Goal: Use online tool/utility: Utilize a website feature to perform a specific function

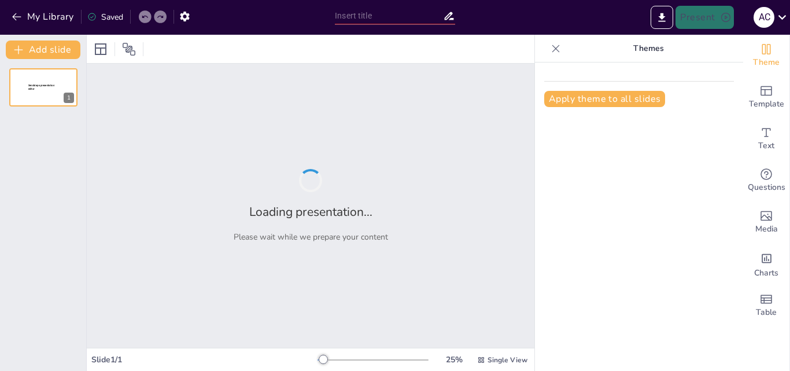
type input "Жауапты Ата-ана: Табысты Бала Тәрбиесінің Негіздері"
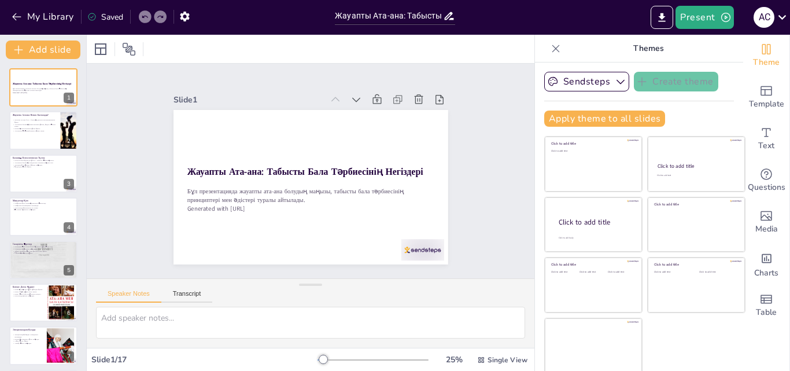
checkbox input "true"
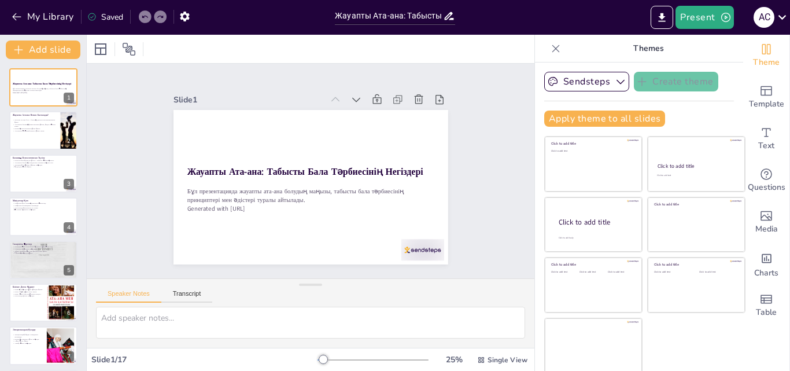
scroll to position [2, 0]
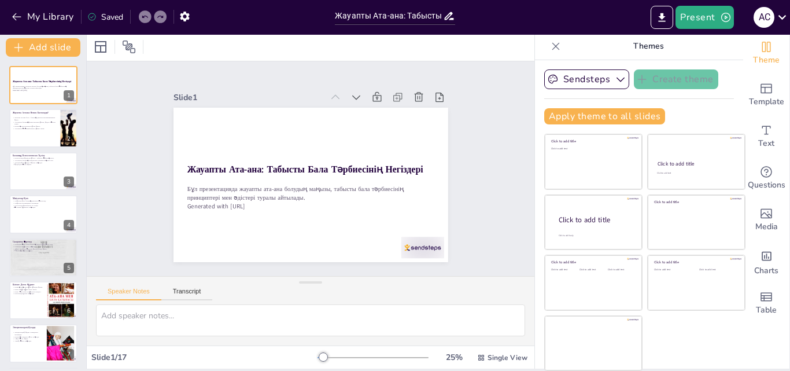
checkbox input "true"
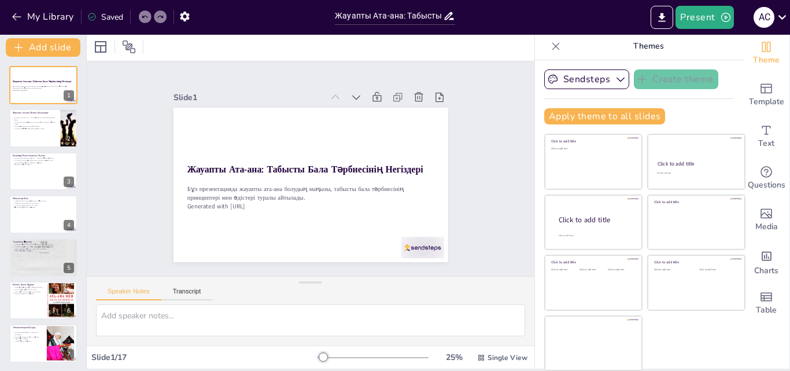
checkbox input "true"
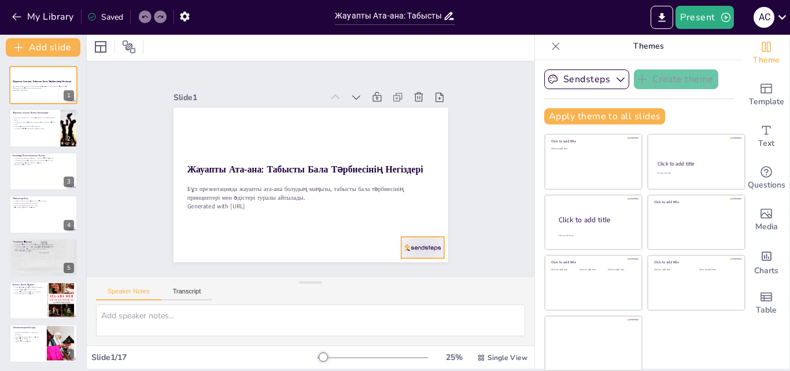
scroll to position [0, 0]
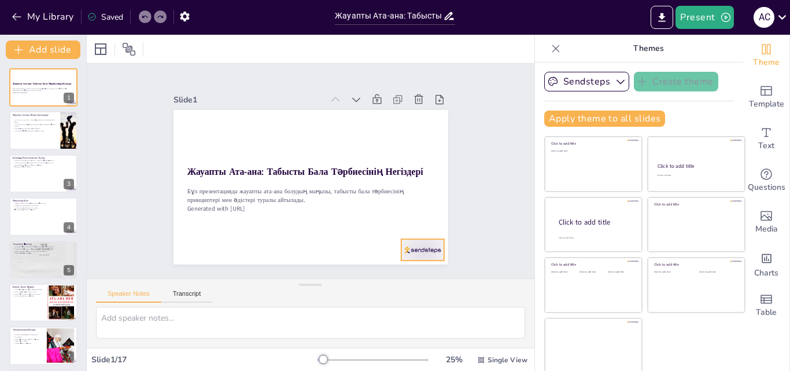
checkbox input "true"
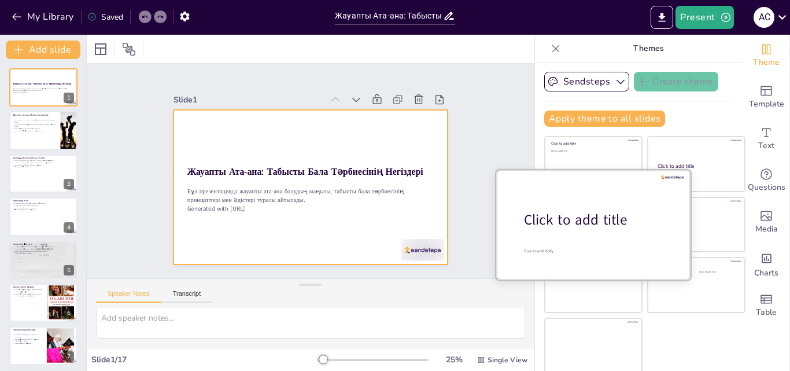
checkbox input "true"
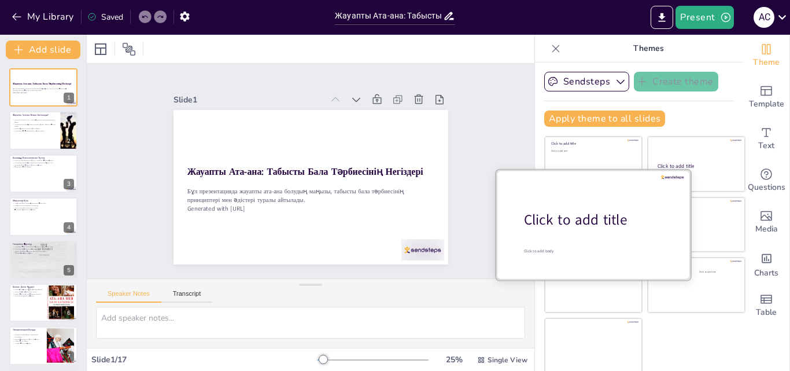
scroll to position [2, 0]
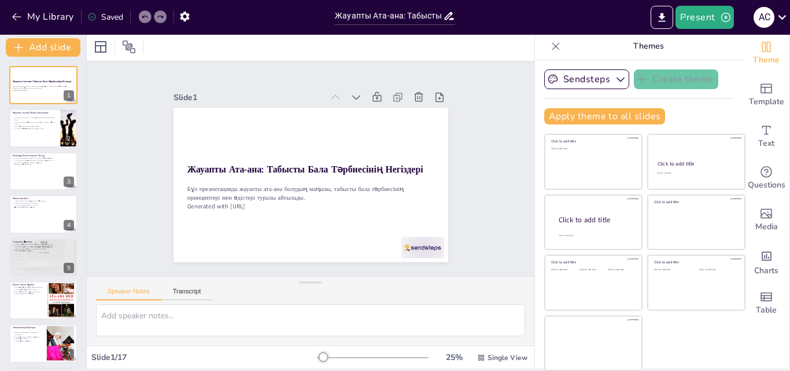
checkbox input "true"
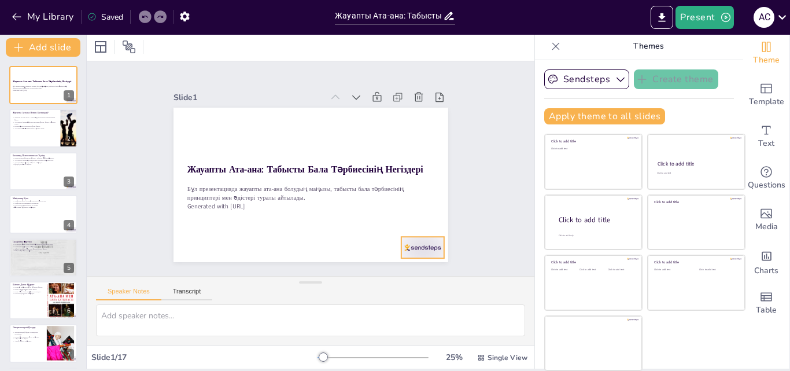
checkbox input "true"
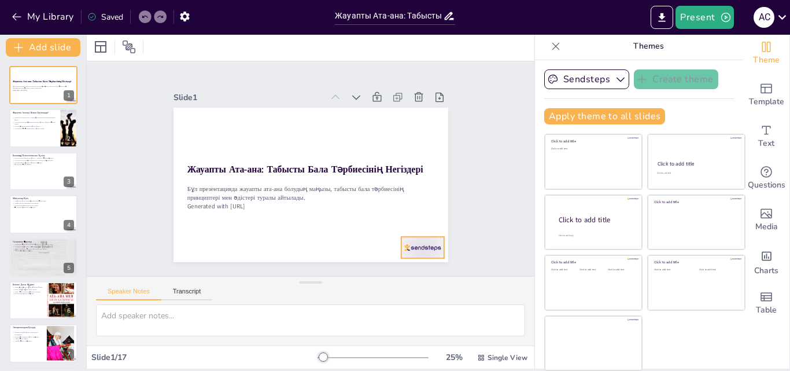
checkbox input "true"
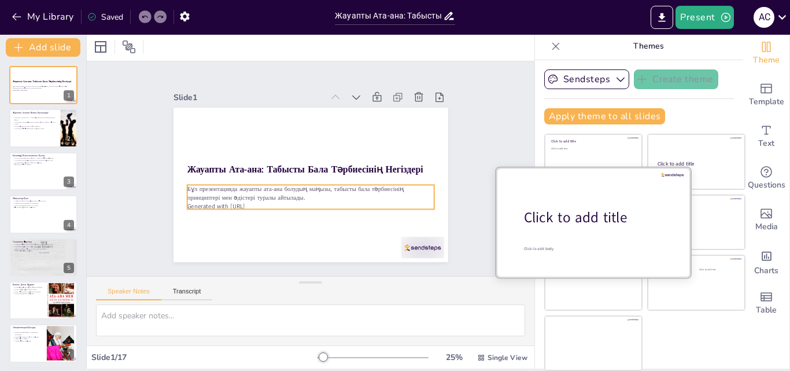
checkbox input "true"
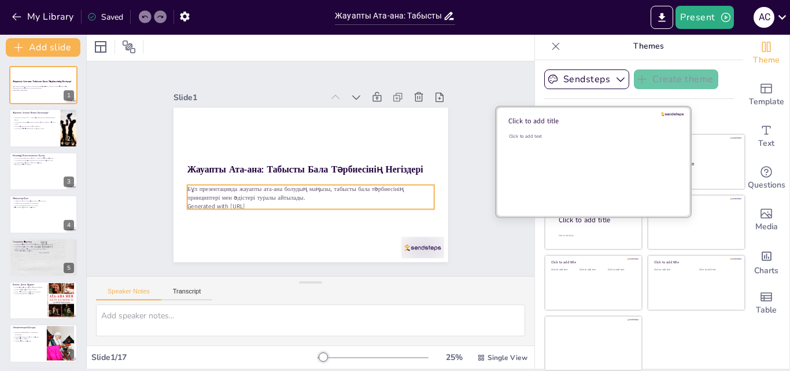
checkbox input "true"
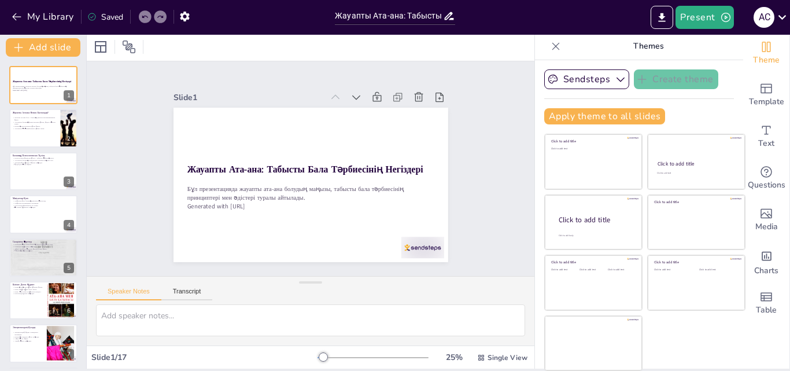
checkbox input "true"
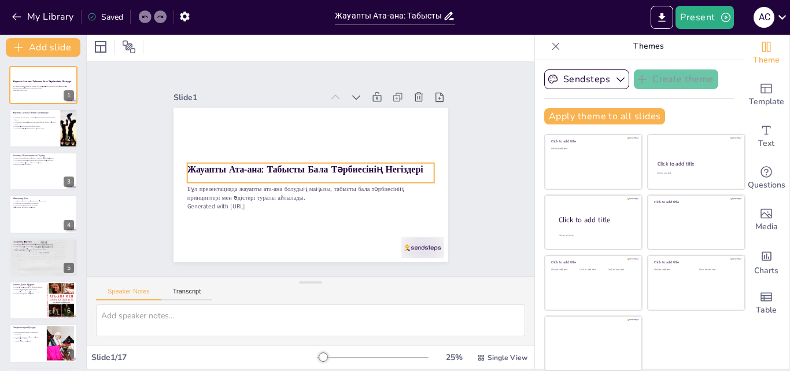
checkbox input "true"
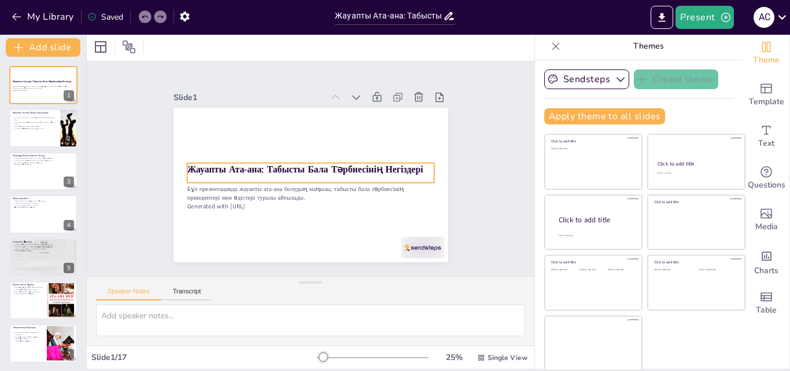
checkbox input "true"
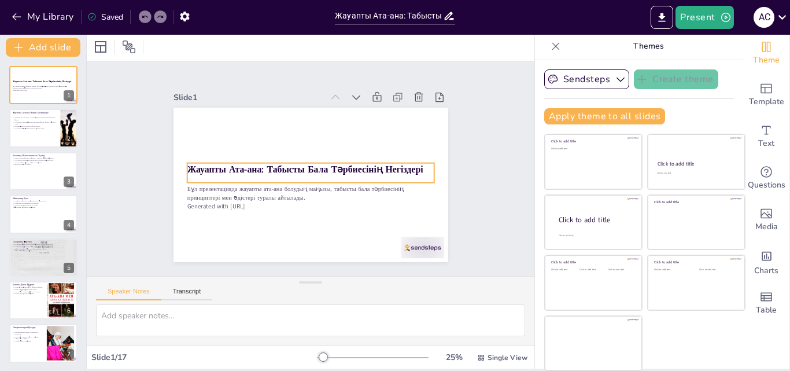
checkbox input "true"
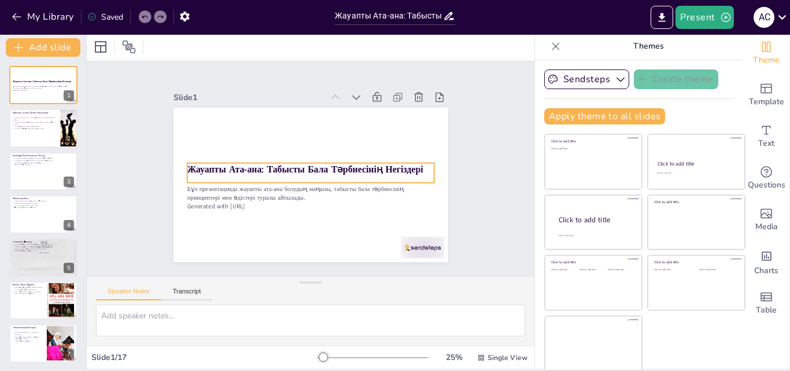
checkbox input "true"
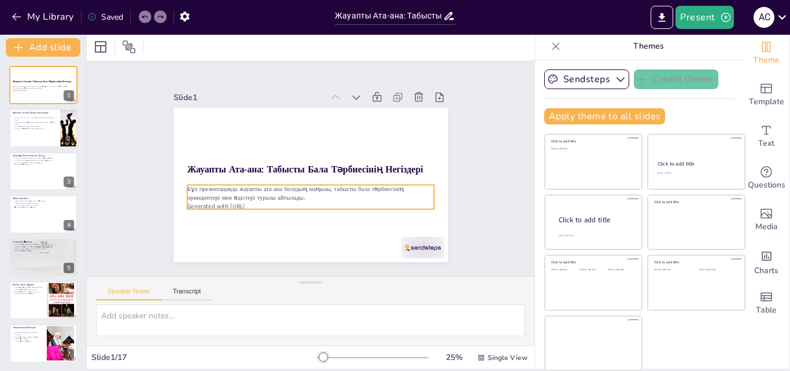
checkbox input "true"
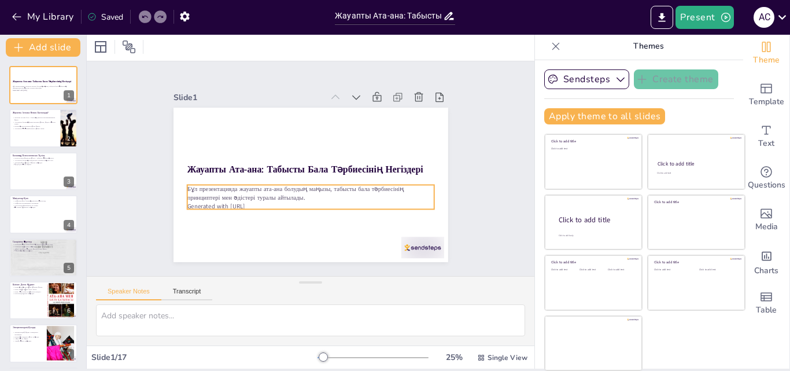
checkbox input "true"
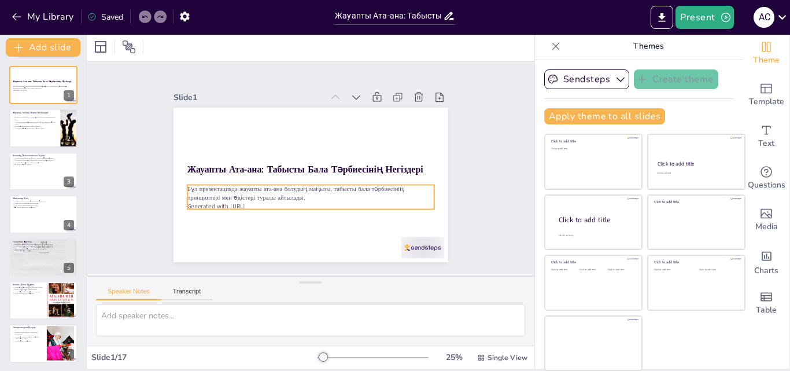
checkbox input "true"
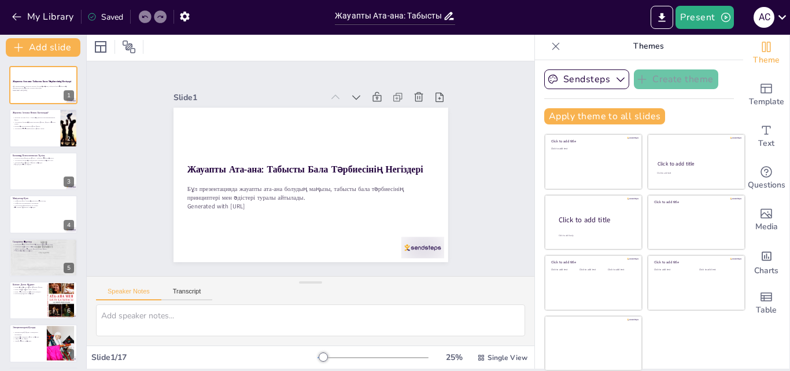
checkbox input "true"
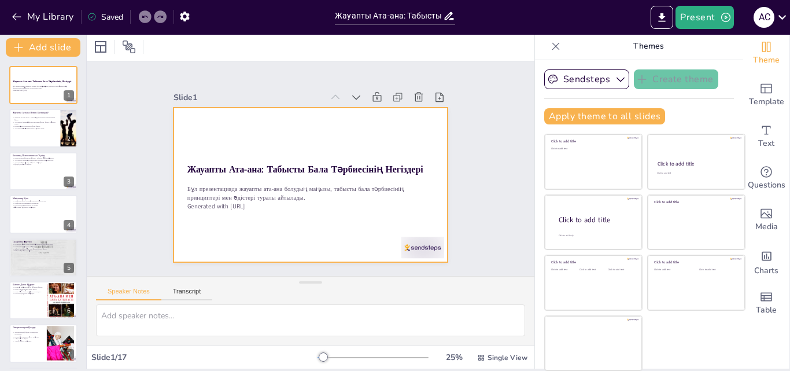
checkbox input "true"
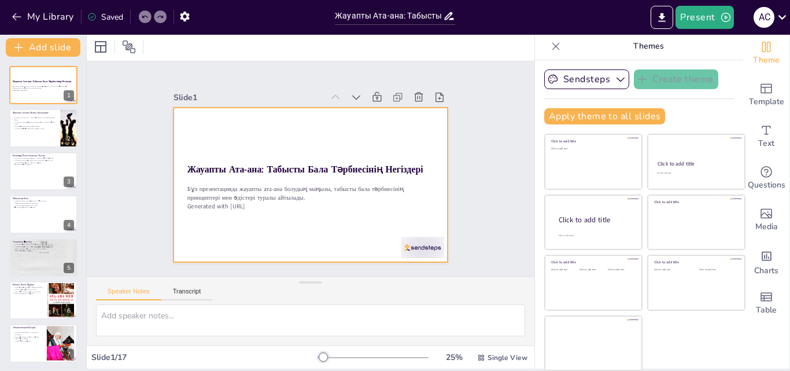
checkbox input "true"
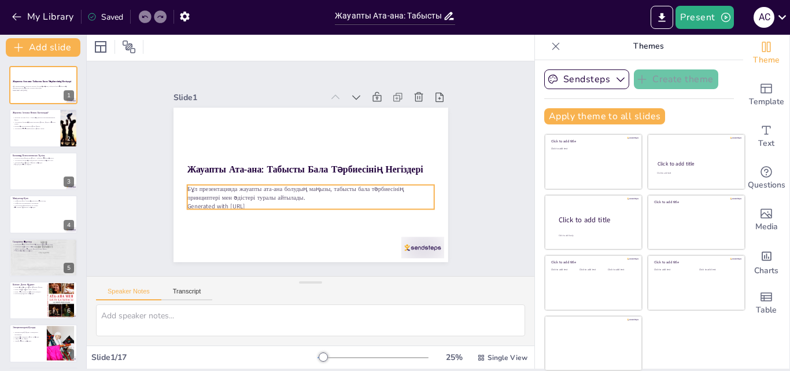
checkbox input "true"
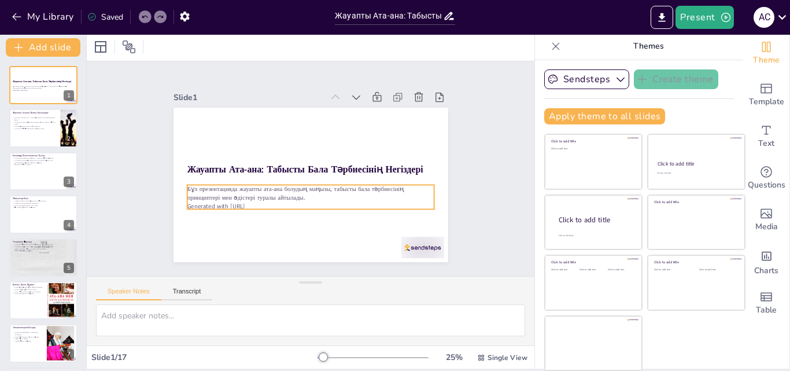
checkbox input "true"
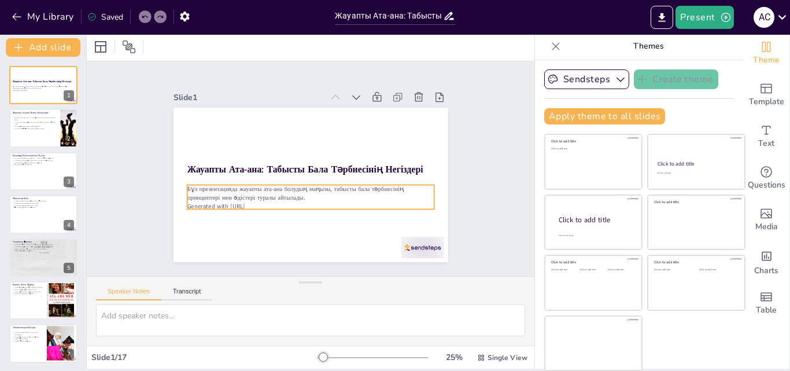
checkbox input "true"
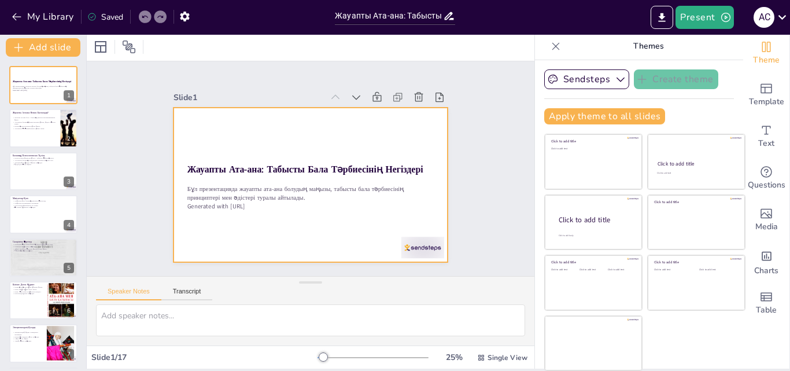
checkbox input "true"
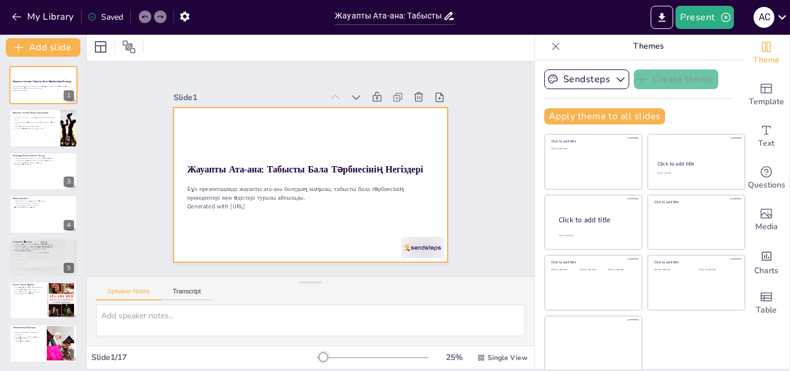
checkbox input "true"
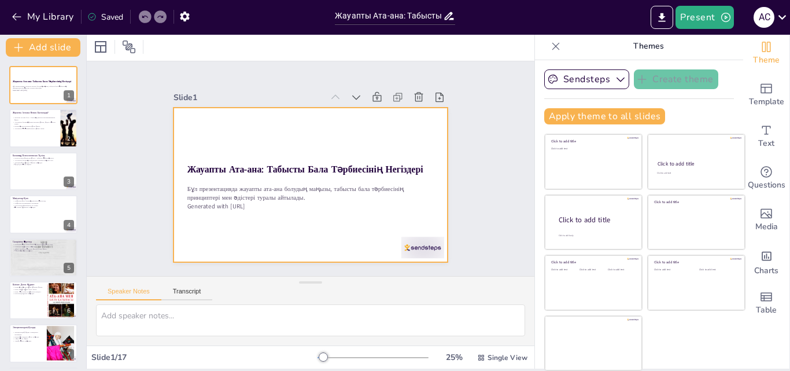
checkbox input "true"
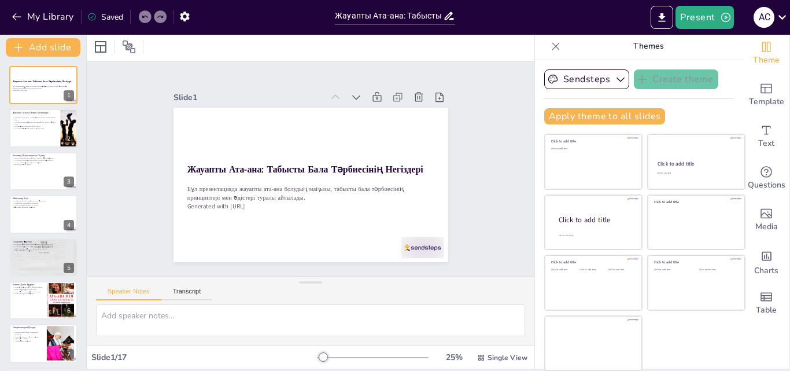
checkbox input "true"
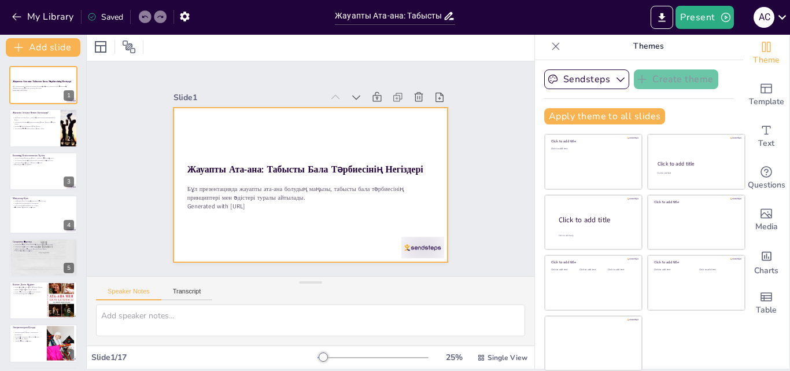
checkbox input "true"
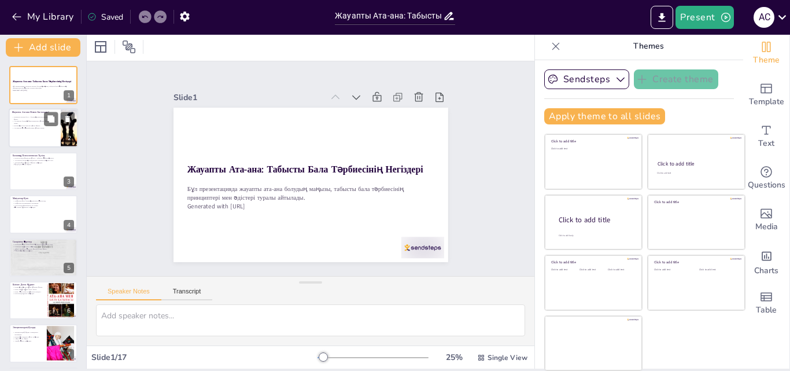
checkbox input "true"
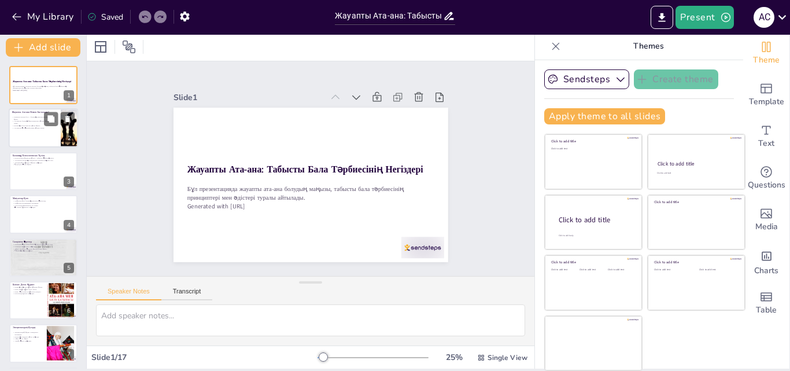
checkbox input "true"
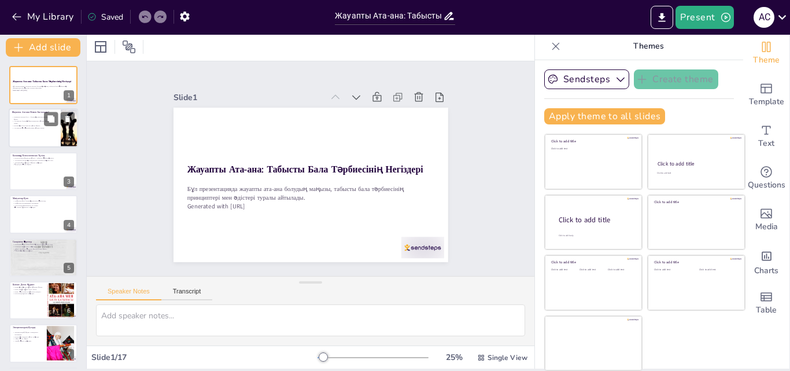
click at [35, 117] on p "Жауапты ата-ана болу – баланың дамуына жауапкершілікпен қарау." at bounding box center [34, 118] width 45 height 4
type textarea "Lor-ipsumdolo sitametcon adipiscingelitse doeius – tempori utlab etd magnaali e…"
checkbox input "true"
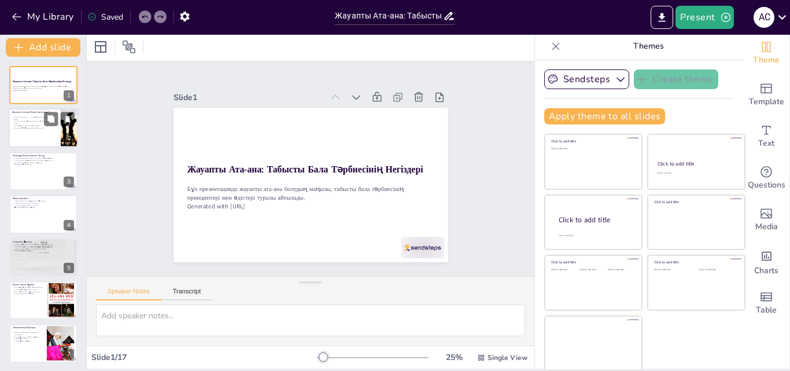
checkbox input "true"
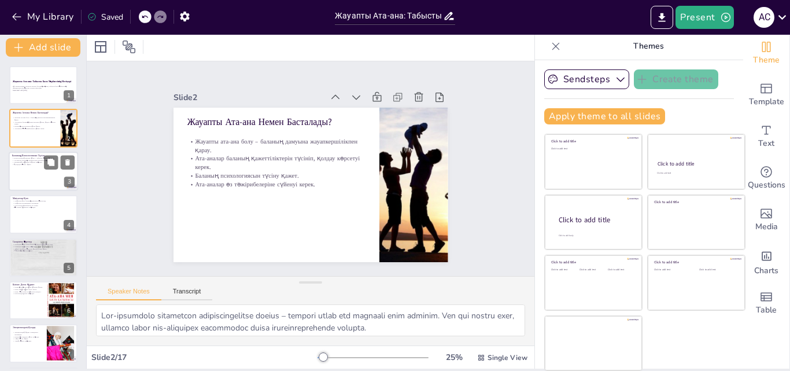
checkbox input "true"
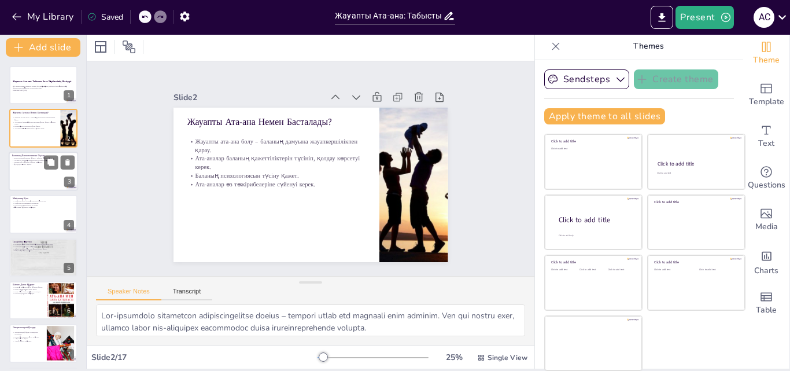
checkbox input "true"
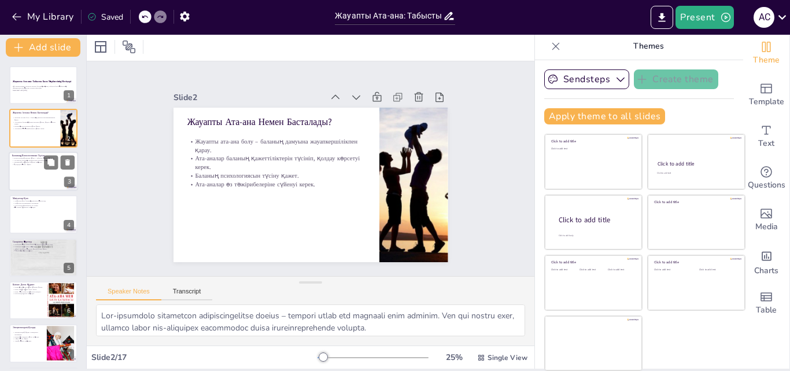
checkbox input "true"
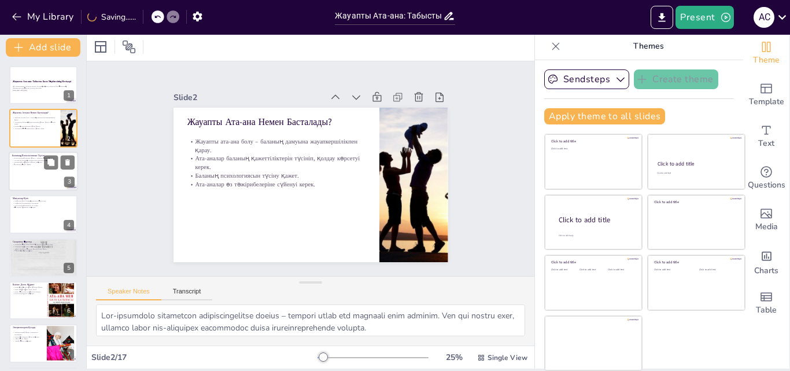
click at [42, 163] on p "Эмоциялық жағдайды бақылау маңызды." at bounding box center [43, 162] width 62 height 2
type textarea "Баланың психологиялық дамуы – тәрбиенің негізі. Ата-аналар балаларын түсініп, о…"
checkbox input "true"
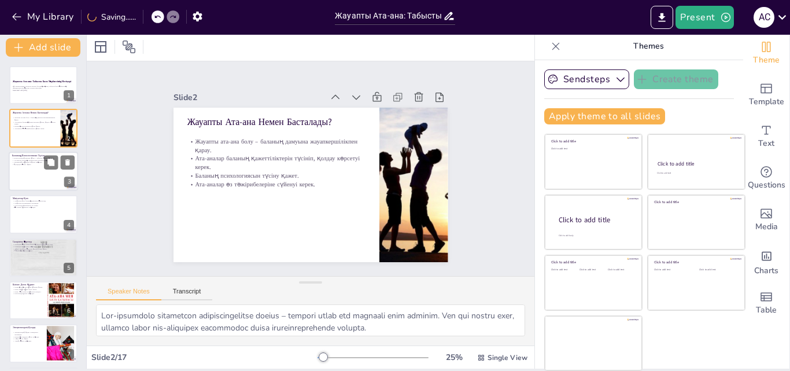
checkbox input "true"
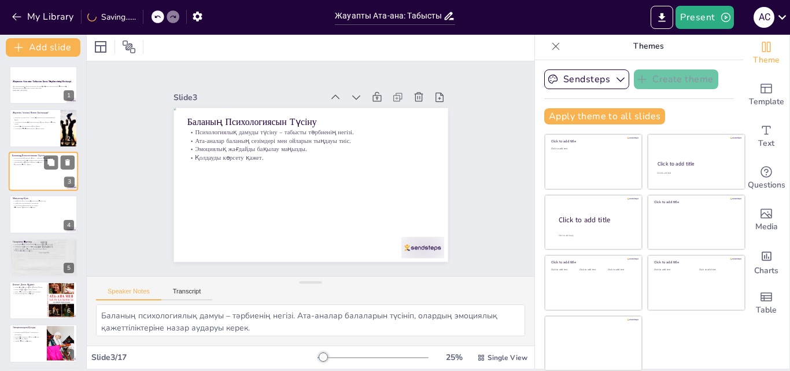
checkbox input "true"
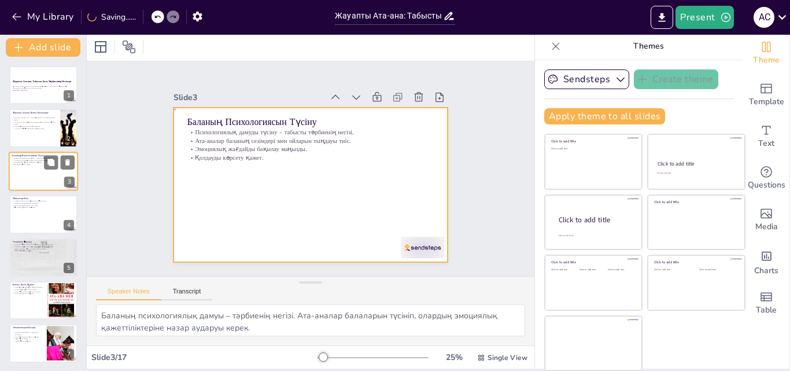
checkbox input "true"
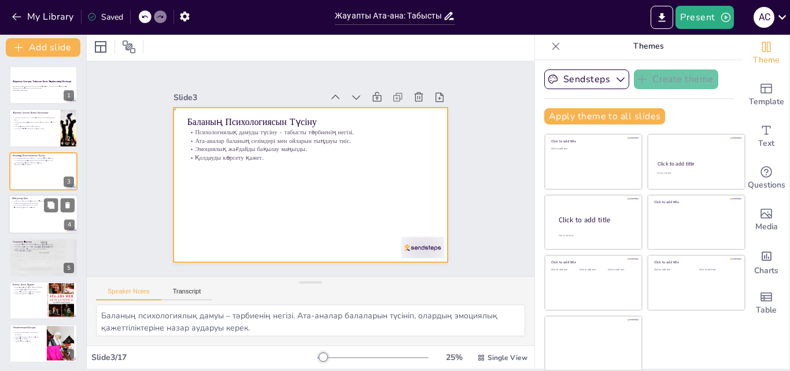
checkbox input "true"
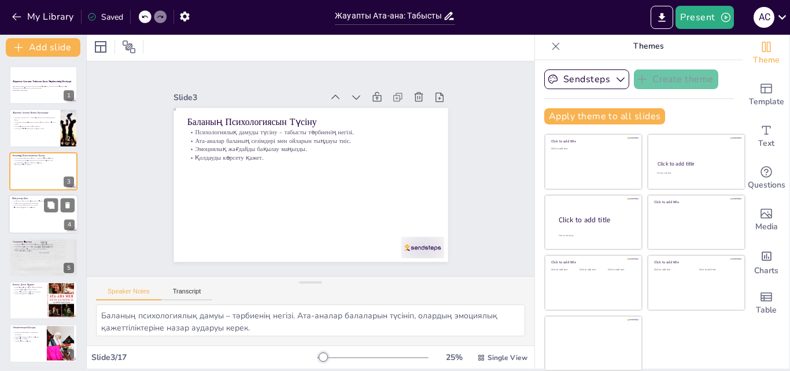
checkbox input "true"
click at [39, 211] on div at bounding box center [43, 213] width 69 height 39
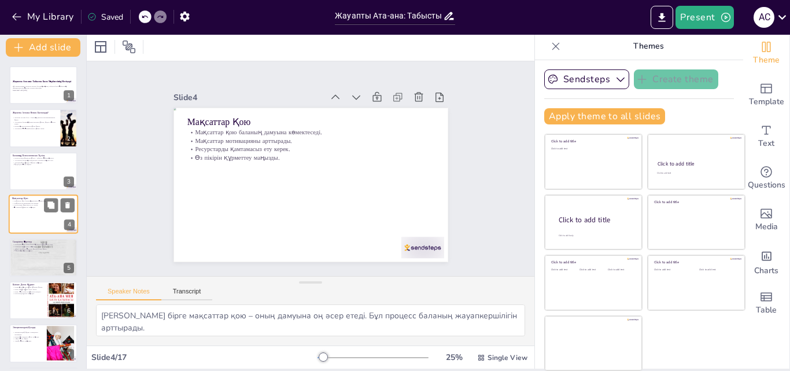
scroll to position [2, 0]
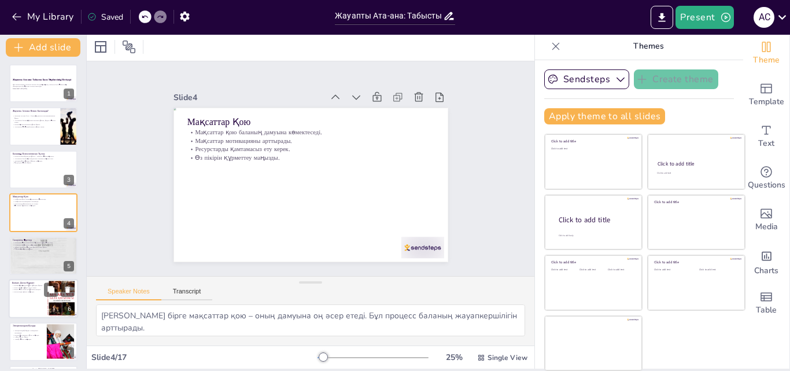
click at [28, 253] on div at bounding box center [43, 255] width 68 height 91
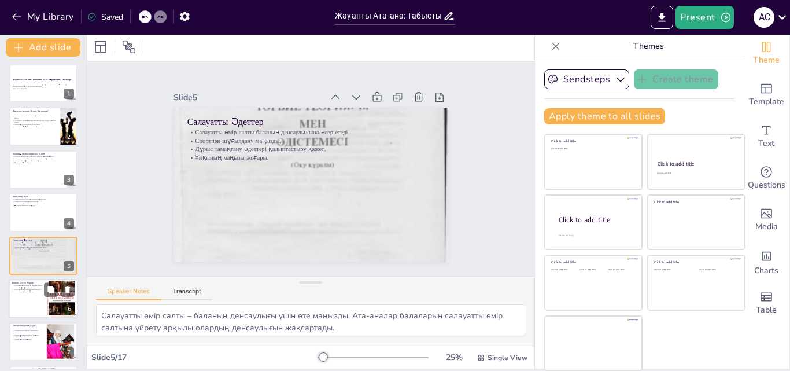
scroll to position [45, 0]
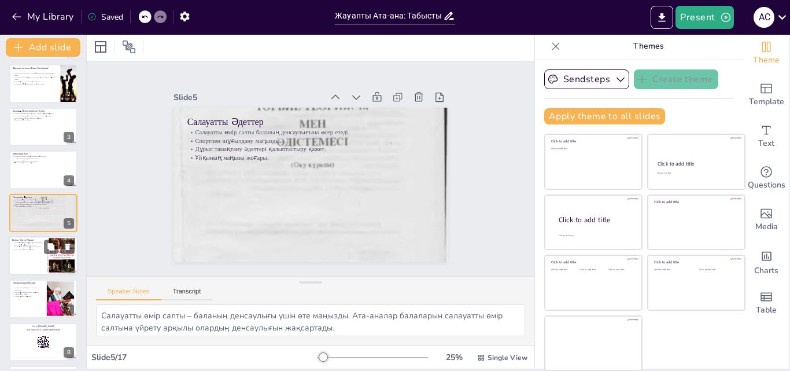
click at [27, 247] on div "Білімнің маңыздылығын түсіндіру қажет. Кітап оқуға жағдай жасау керек. Білім – …" at bounding box center [27, 245] width 31 height 9
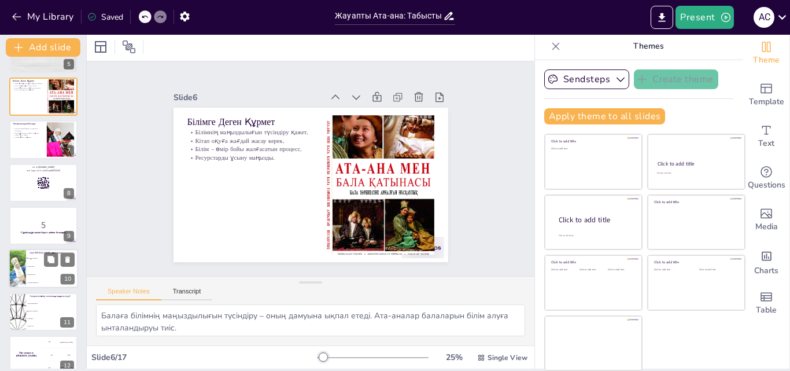
scroll to position [262, 0]
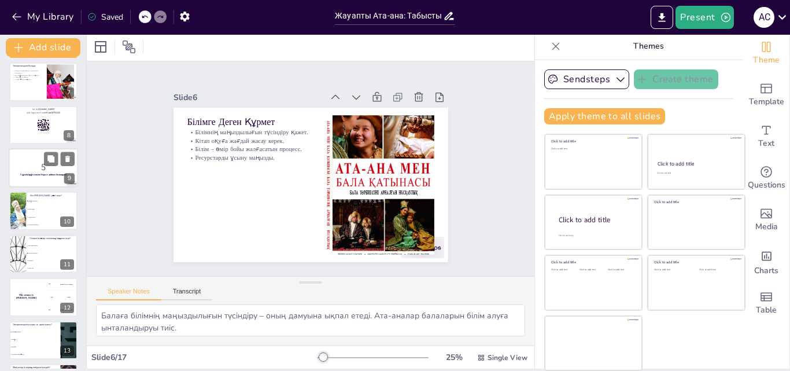
click at [25, 171] on p "5" at bounding box center [43, 167] width 62 height 13
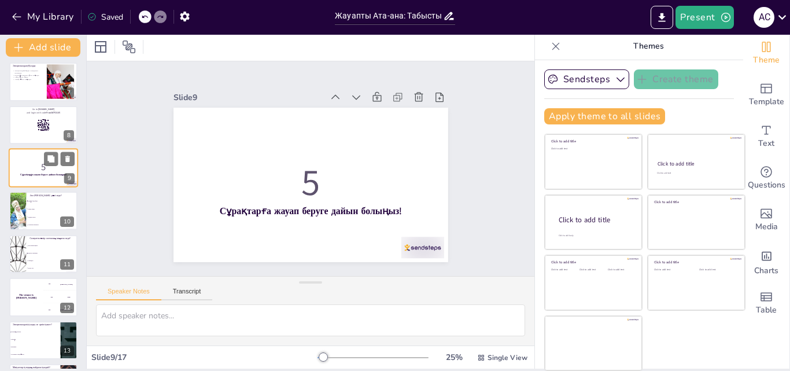
scroll to position [217, 0]
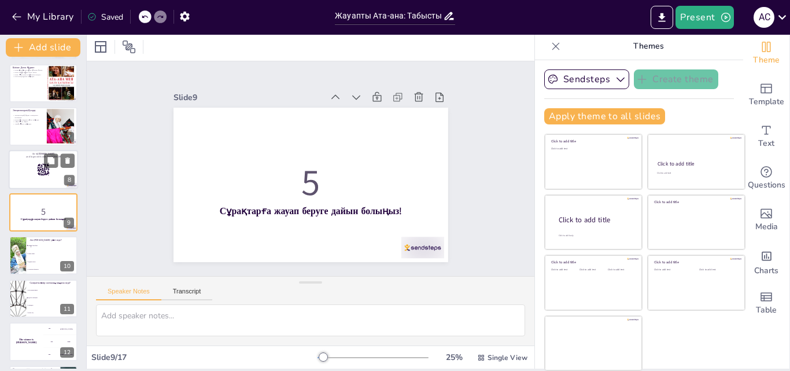
click at [32, 164] on div at bounding box center [43, 169] width 69 height 39
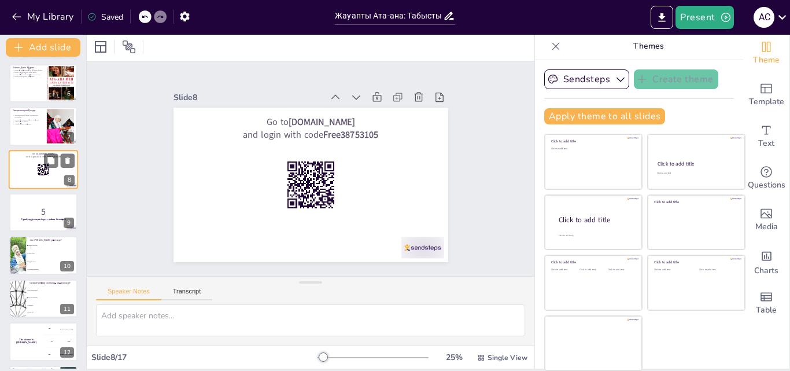
scroll to position [174, 0]
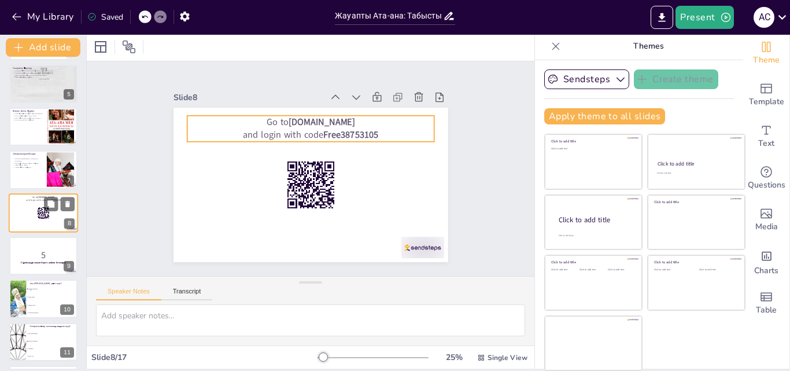
click at [34, 201] on p "and login with code Free38753105" at bounding box center [43, 199] width 62 height 3
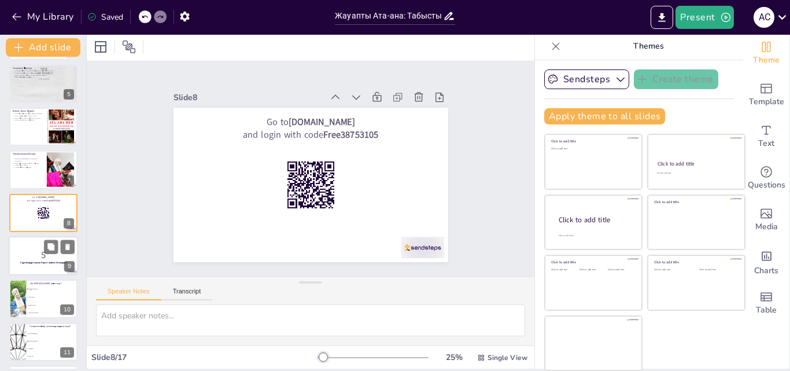
click at [28, 240] on div at bounding box center [43, 255] width 69 height 39
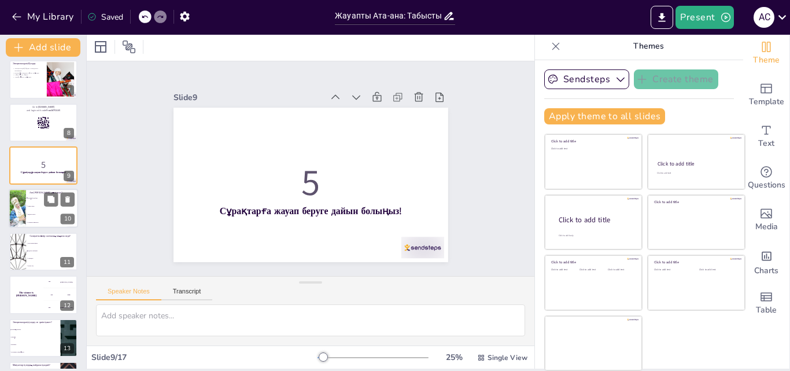
scroll to position [275, 0]
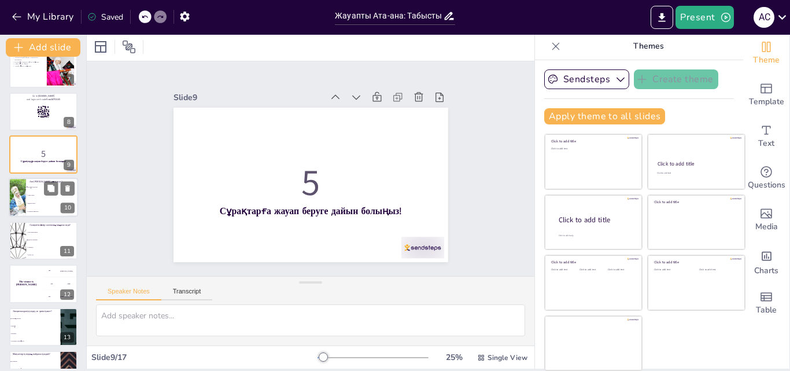
click at [28, 211] on span "Спортпен айналысу" at bounding box center [53, 212] width 50 height 2
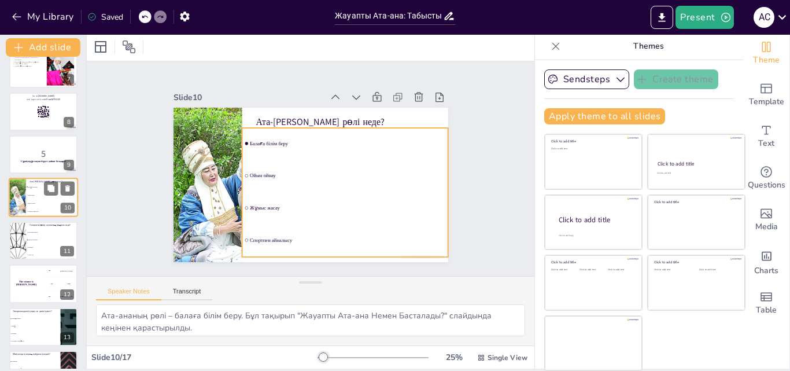
scroll to position [260, 0]
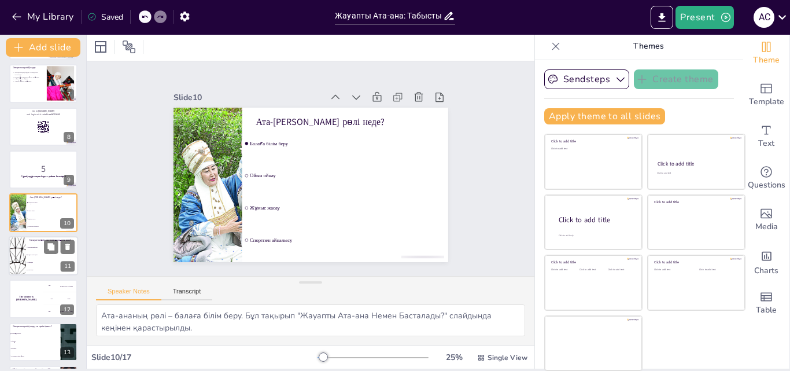
click at [17, 241] on div at bounding box center [17, 255] width 69 height 39
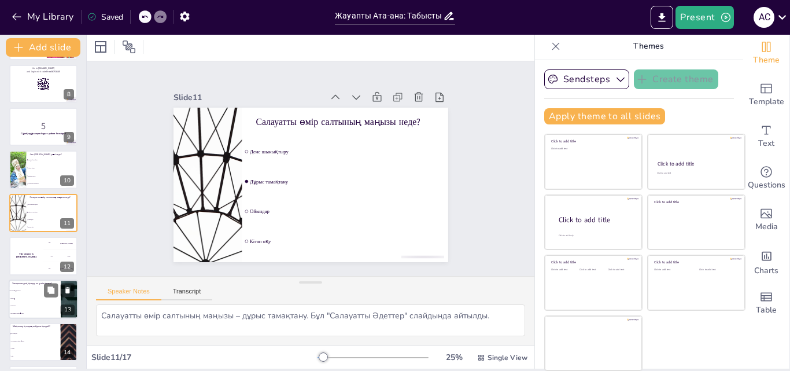
scroll to position [433, 0]
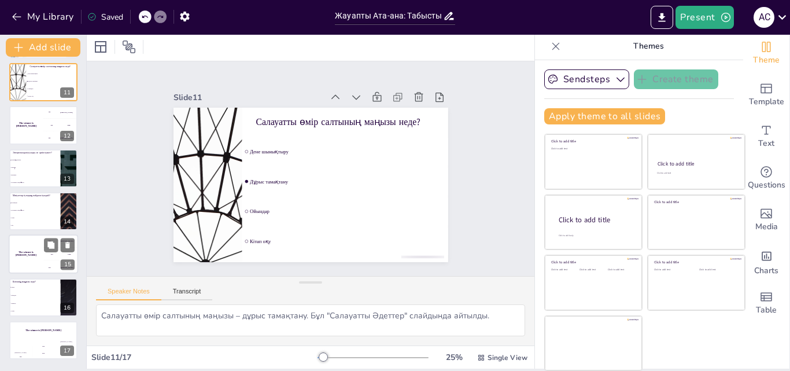
click at [35, 255] on h4 "The winner is [PERSON_NAME]" at bounding box center [26, 254] width 35 height 6
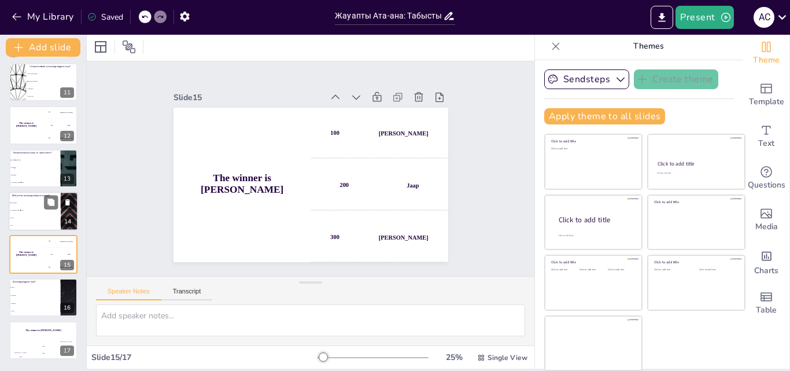
click at [32, 211] on span "Достармен уақыт өткізу" at bounding box center [35, 210] width 50 height 2
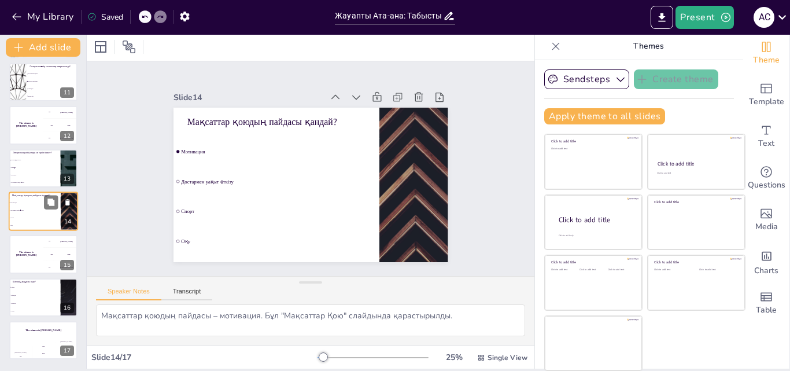
scroll to position [432, 0]
click at [27, 255] on h4 "The winner is [PERSON_NAME]" at bounding box center [26, 255] width 35 height 6
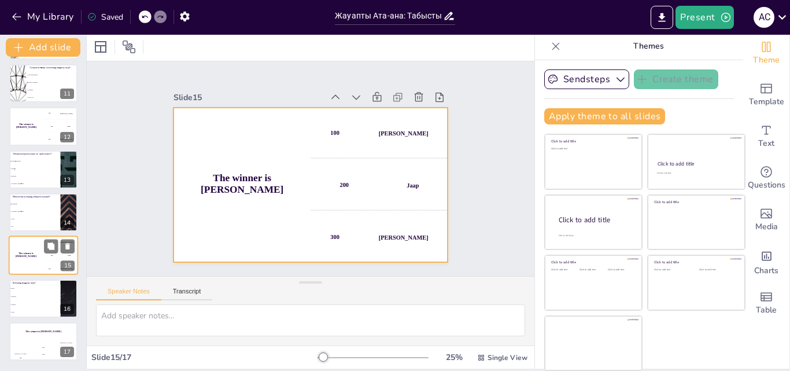
scroll to position [433, 0]
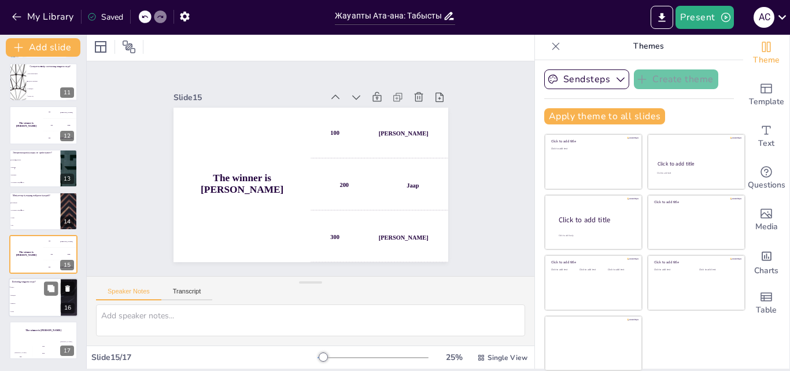
click at [21, 283] on li "Оқыту" at bounding box center [35, 287] width 52 height 8
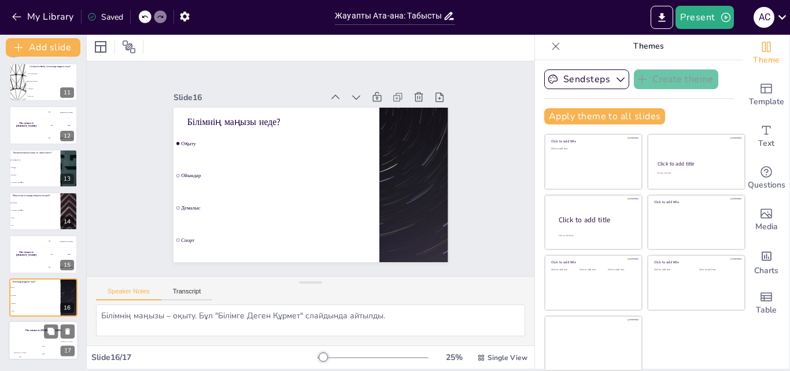
click at [16, 333] on div "The winner is [PERSON_NAME]" at bounding box center [43, 331] width 69 height 20
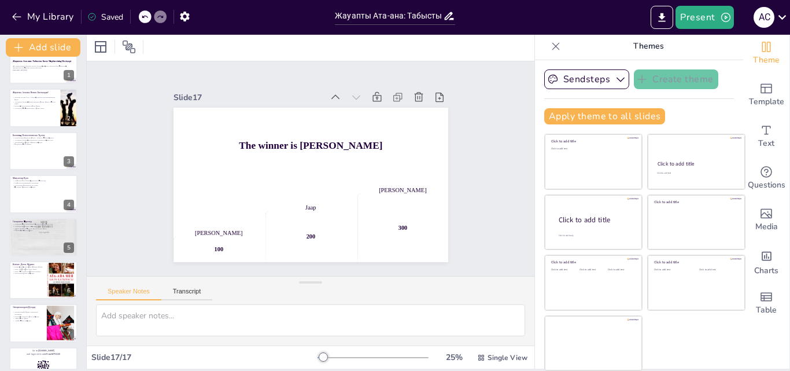
scroll to position [0, 0]
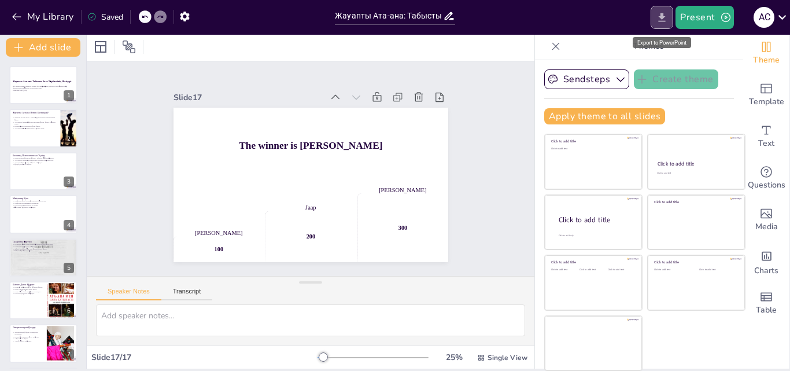
click at [664, 14] on icon "Export to PowerPoint" at bounding box center [662, 17] width 7 height 9
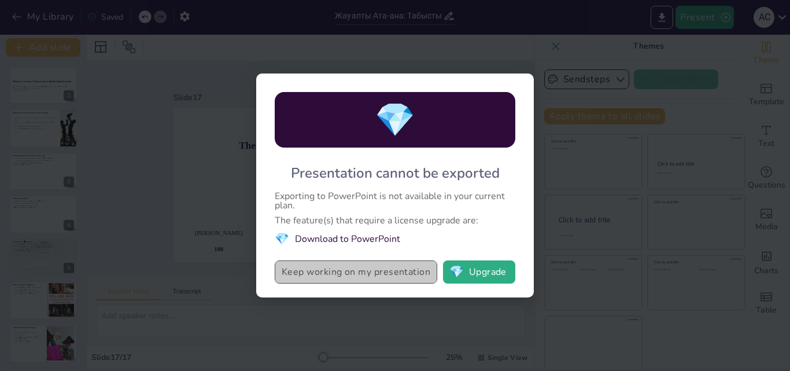
click at [406, 271] on button "Keep working on my presentation" at bounding box center [356, 271] width 163 height 23
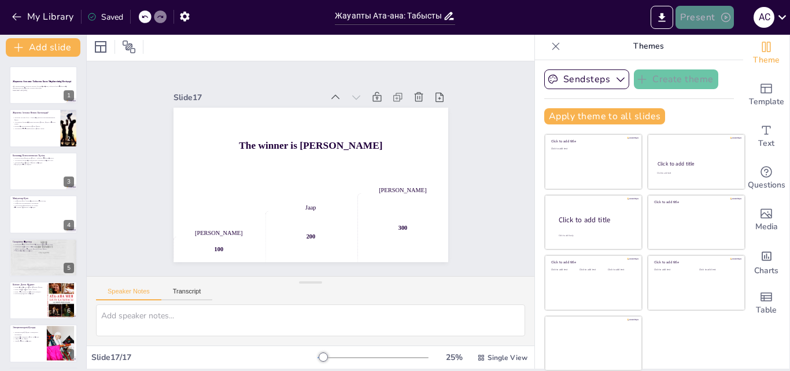
click at [717, 13] on button "Present" at bounding box center [705, 17] width 58 height 23
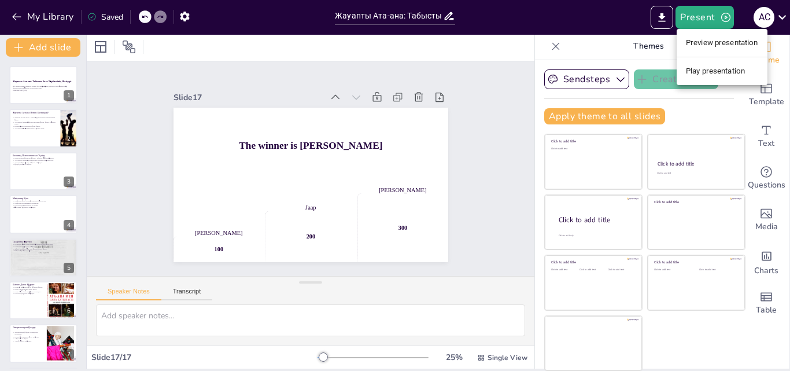
click at [659, 19] on div at bounding box center [395, 185] width 790 height 371
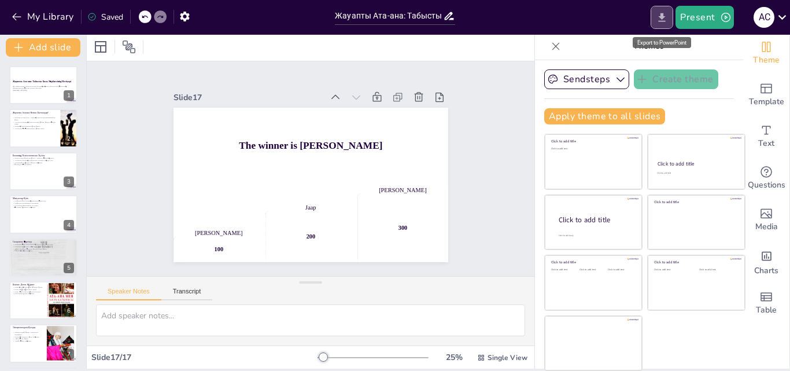
click at [664, 20] on icon "Export to PowerPoint" at bounding box center [662, 18] width 12 height 12
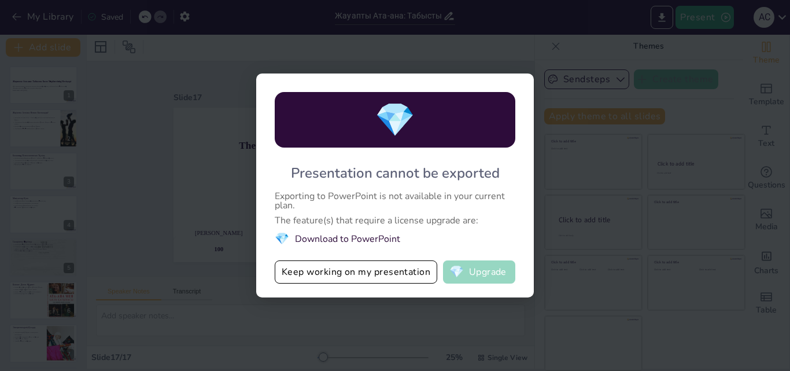
click at [495, 276] on button "💎 Upgrade" at bounding box center [479, 271] width 72 height 23
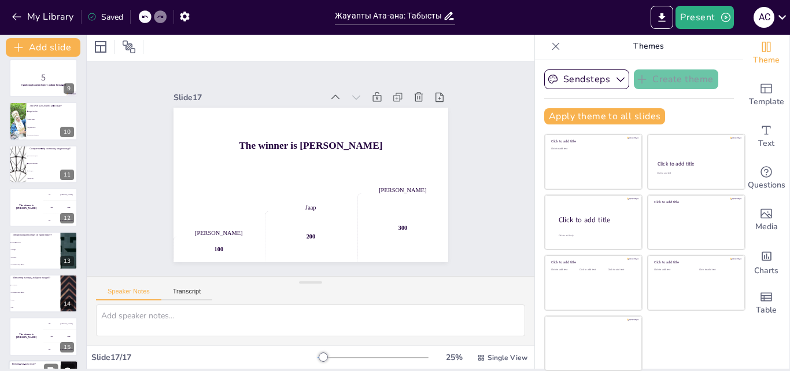
scroll to position [433, 0]
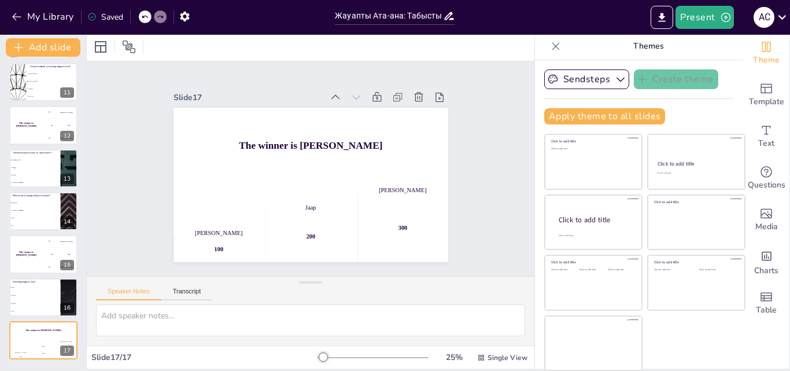
click at [102, 16] on div "Saved" at bounding box center [105, 17] width 36 height 11
click at [93, 14] on icon at bounding box center [91, 16] width 9 height 9
click at [110, 15] on div "Saved" at bounding box center [105, 17] width 36 height 11
click at [615, 80] on icon "button" at bounding box center [621, 79] width 12 height 12
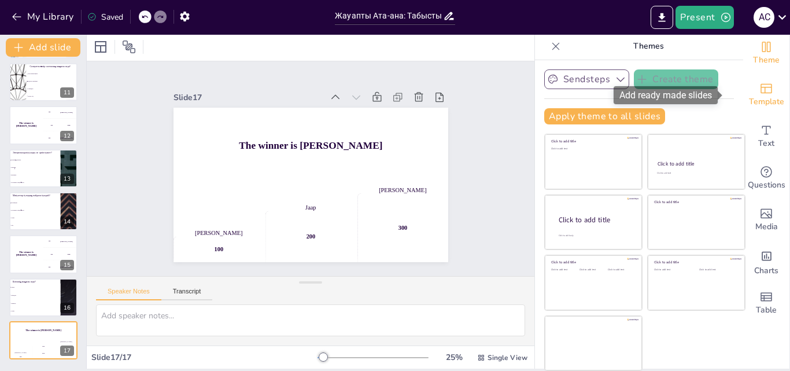
click at [757, 90] on div "Template" at bounding box center [767, 95] width 46 height 42
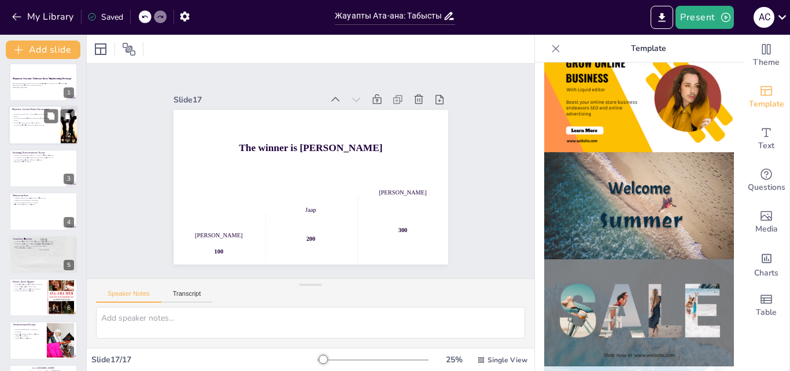
scroll to position [0, 0]
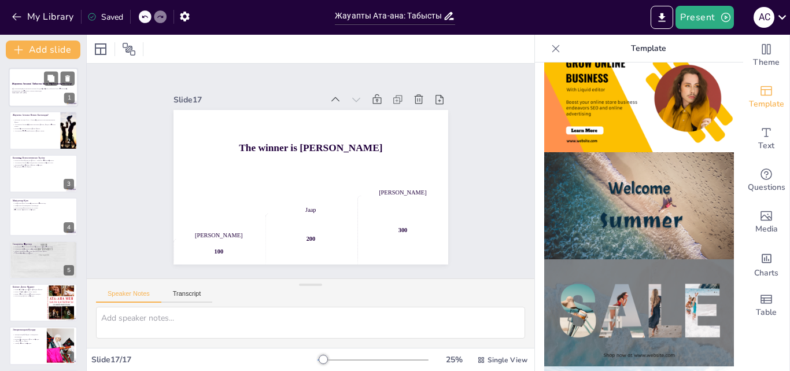
click at [29, 78] on div at bounding box center [43, 87] width 69 height 39
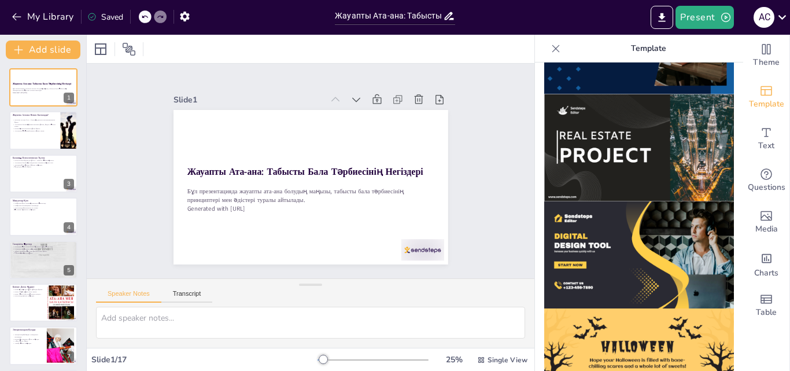
scroll to position [1161, 0]
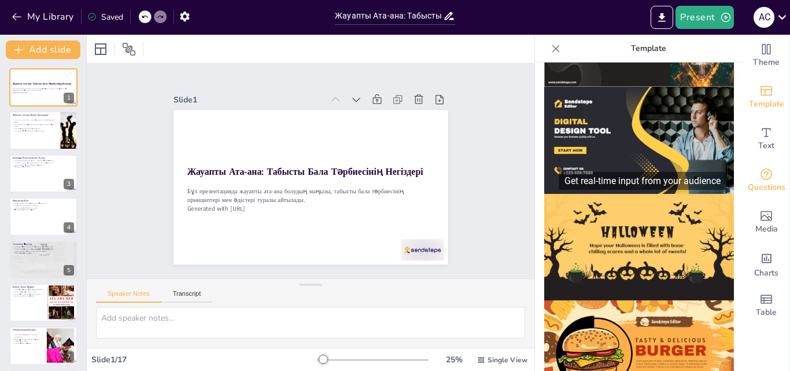
click at [763, 172] on icon "Get real-time input from your audience" at bounding box center [767, 174] width 12 height 12
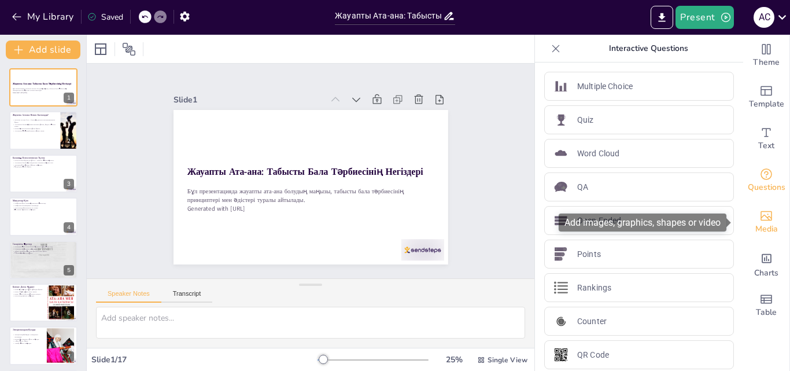
click at [763, 220] on icon "Add images, graphics, shapes or video" at bounding box center [767, 216] width 14 height 14
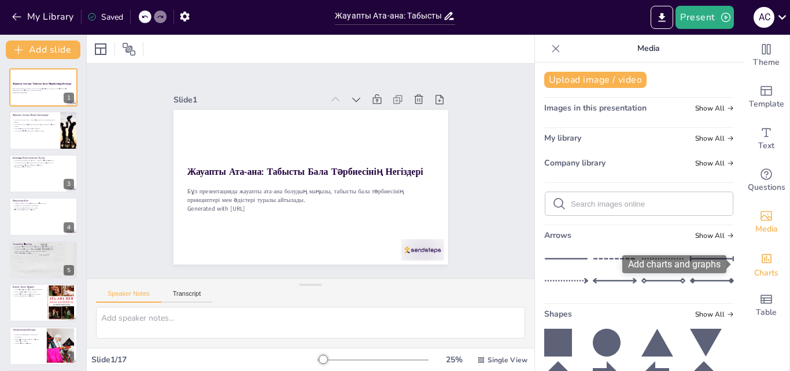
click at [761, 267] on span "Charts" at bounding box center [767, 273] width 24 height 13
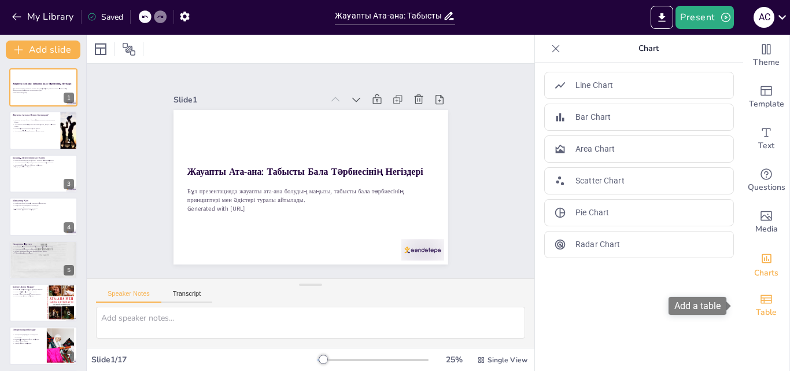
click at [760, 297] on icon "Add a table" at bounding box center [767, 299] width 14 height 14
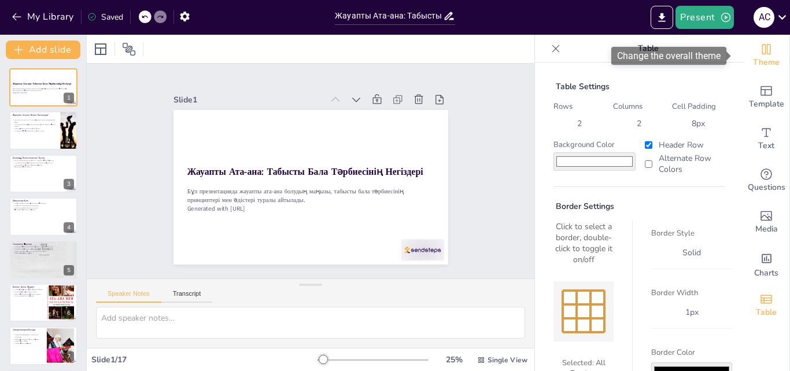
click at [759, 57] on span "Theme" at bounding box center [766, 62] width 27 height 13
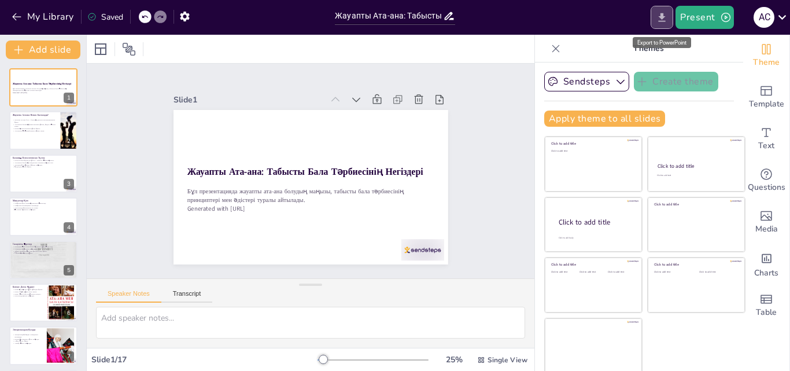
click at [666, 9] on button "Export to PowerPoint" at bounding box center [662, 17] width 23 height 23
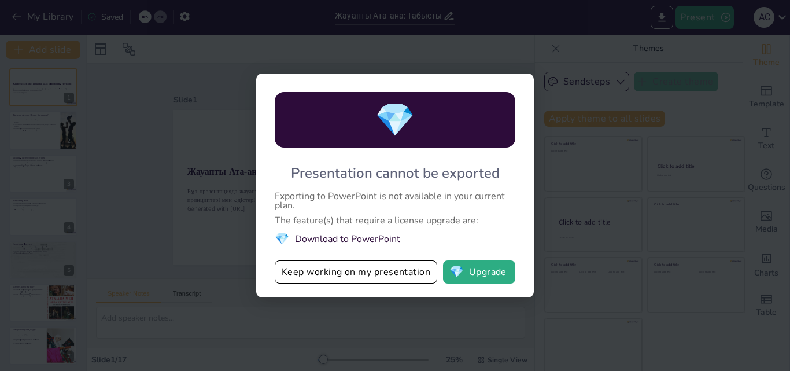
click at [377, 238] on li "💎 Download to PowerPoint" at bounding box center [395, 239] width 241 height 16
click at [488, 270] on button "💎 Upgrade" at bounding box center [479, 271] width 72 height 23
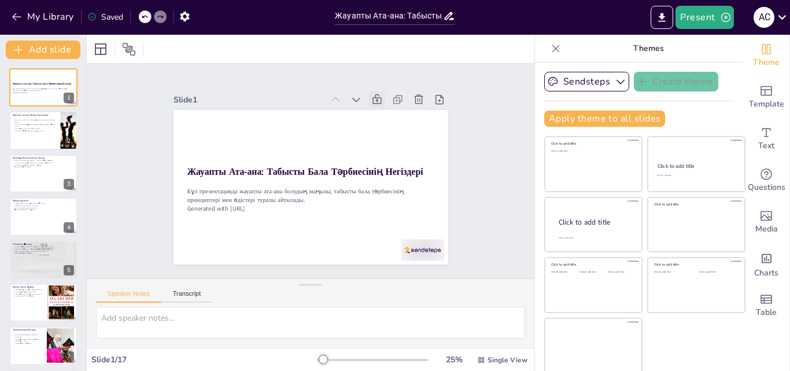
click at [384, 108] on icon at bounding box center [391, 115] width 14 height 14
click at [396, 195] on icon at bounding box center [403, 202] width 15 height 15
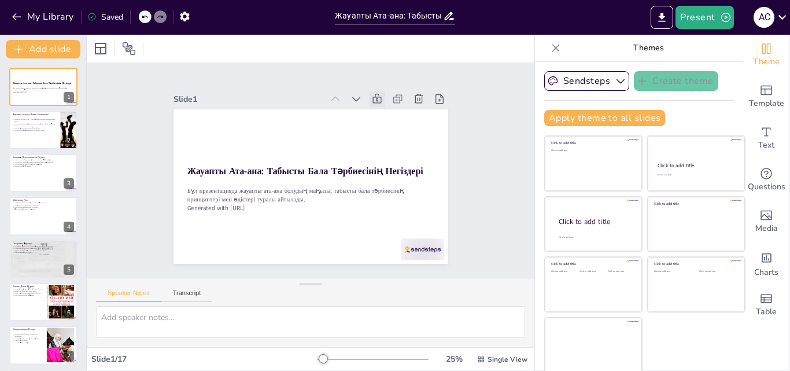
scroll to position [0, 0]
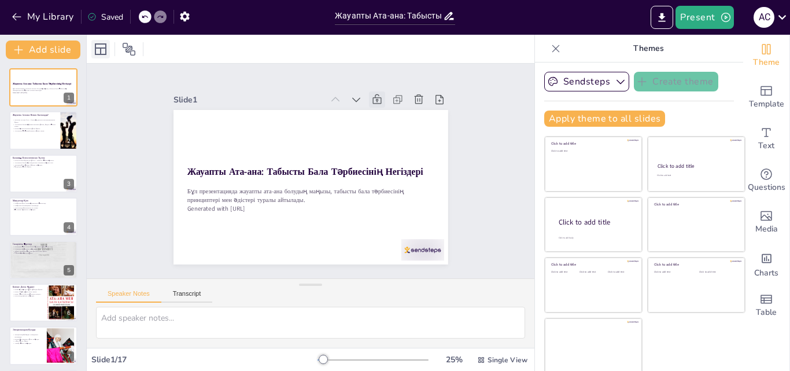
click at [103, 49] on icon at bounding box center [101, 49] width 14 height 14
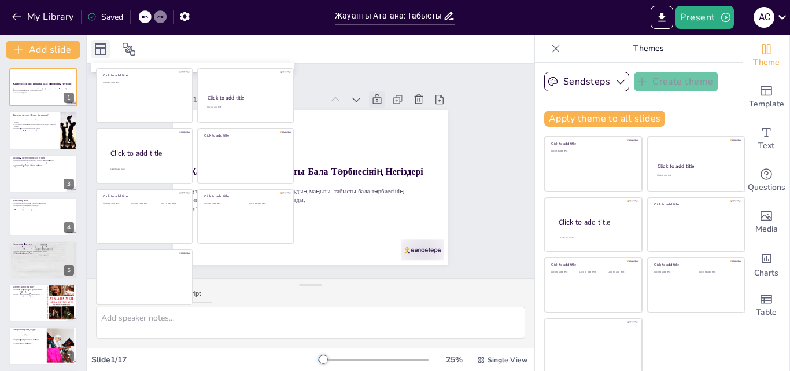
click at [103, 49] on icon at bounding box center [101, 49] width 14 height 14
click at [123, 43] on icon at bounding box center [129, 49] width 13 height 13
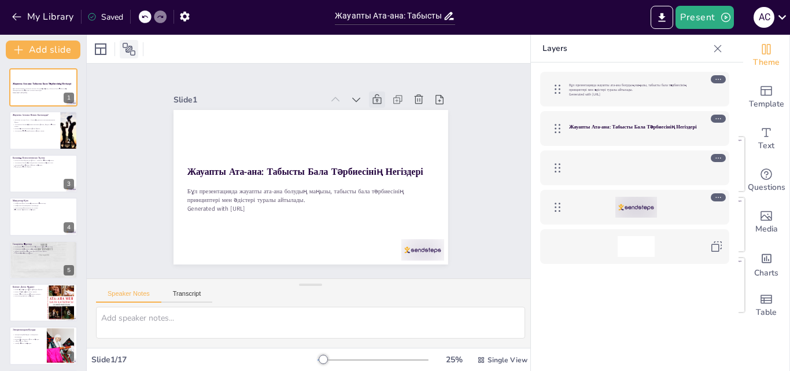
click at [124, 43] on icon at bounding box center [129, 49] width 13 height 13
click at [99, 43] on icon at bounding box center [101, 49] width 12 height 12
click at [45, 14] on button "My Library" at bounding box center [44, 17] width 70 height 19
